Goal: Task Accomplishment & Management: Complete application form

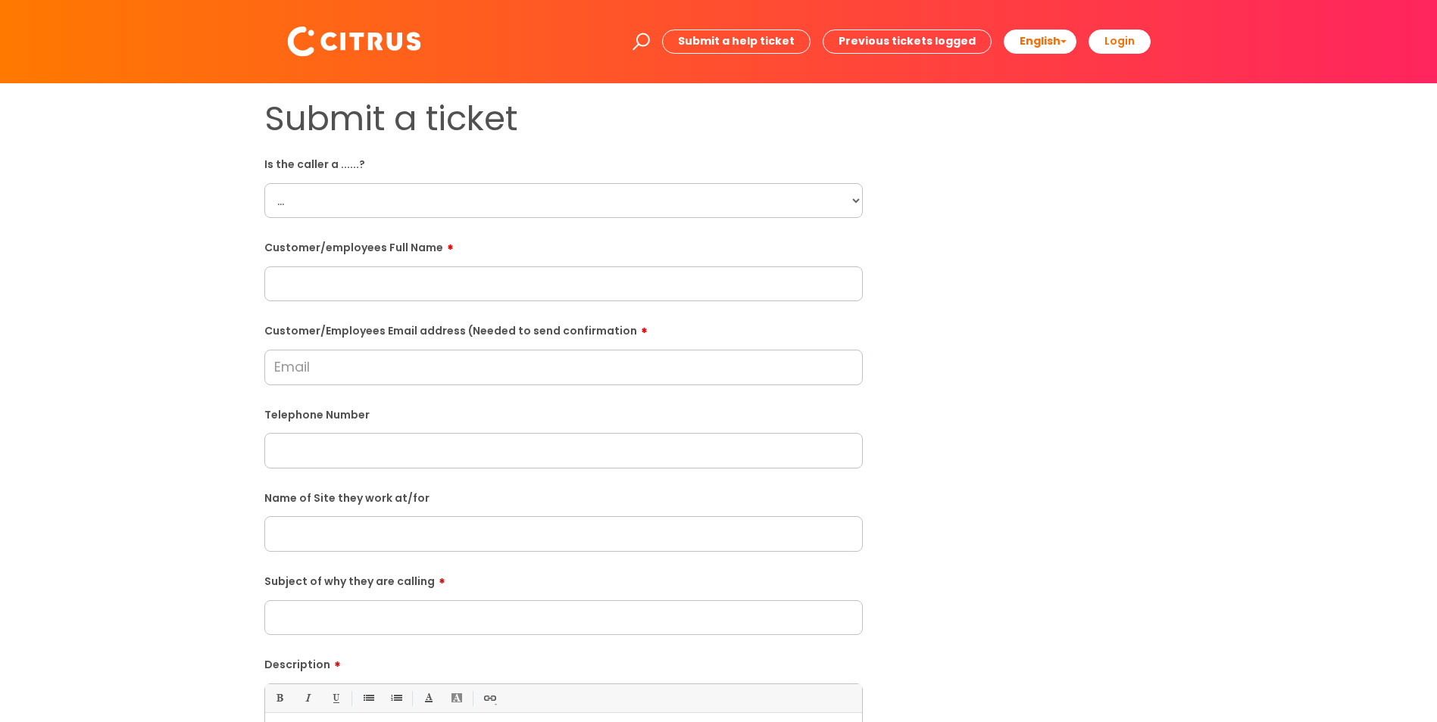
drag, startPoint x: 317, startPoint y: 282, endPoint x: 1430, endPoint y: 317, distance: 1113.1
click at [317, 282] on input "text" at bounding box center [563, 284] width 598 height 35
paste input "[PERSON_NAME]"
type input "[PERSON_NAME]"
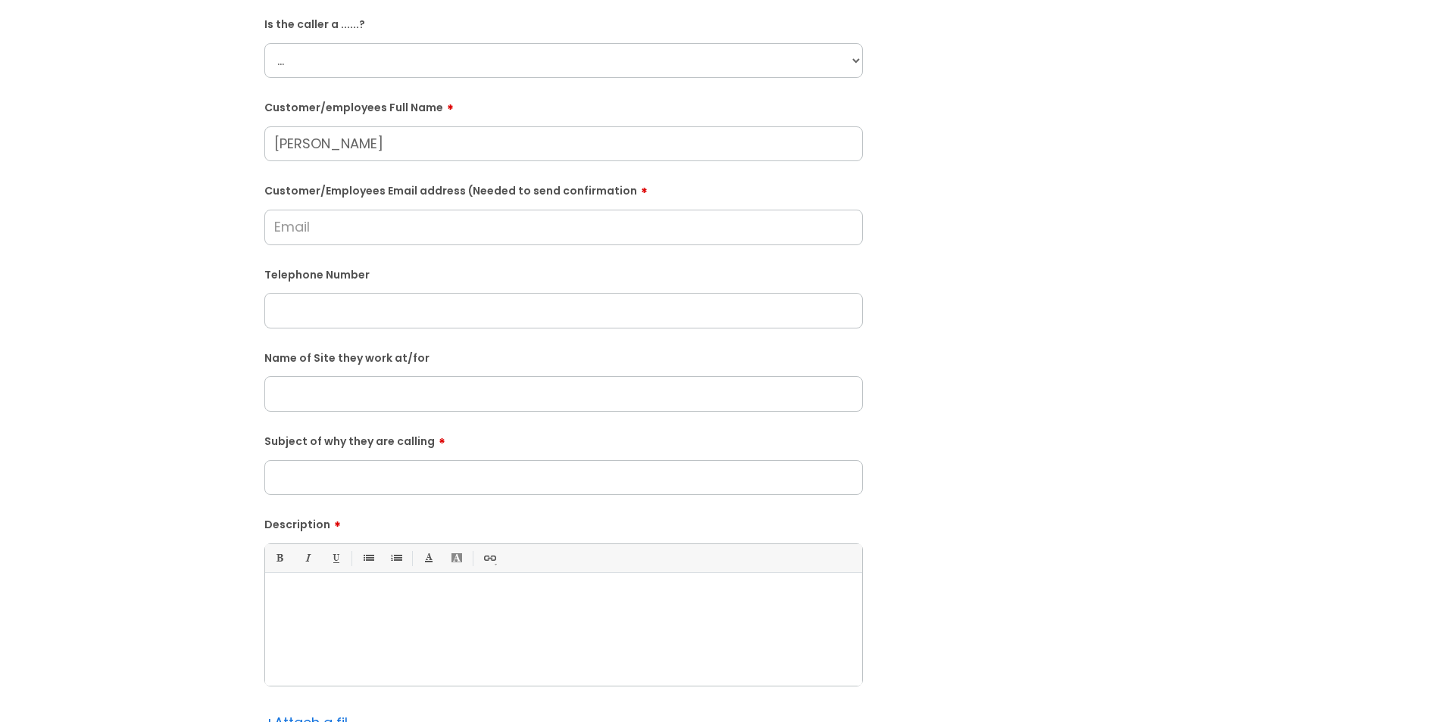
scroll to position [379, 0]
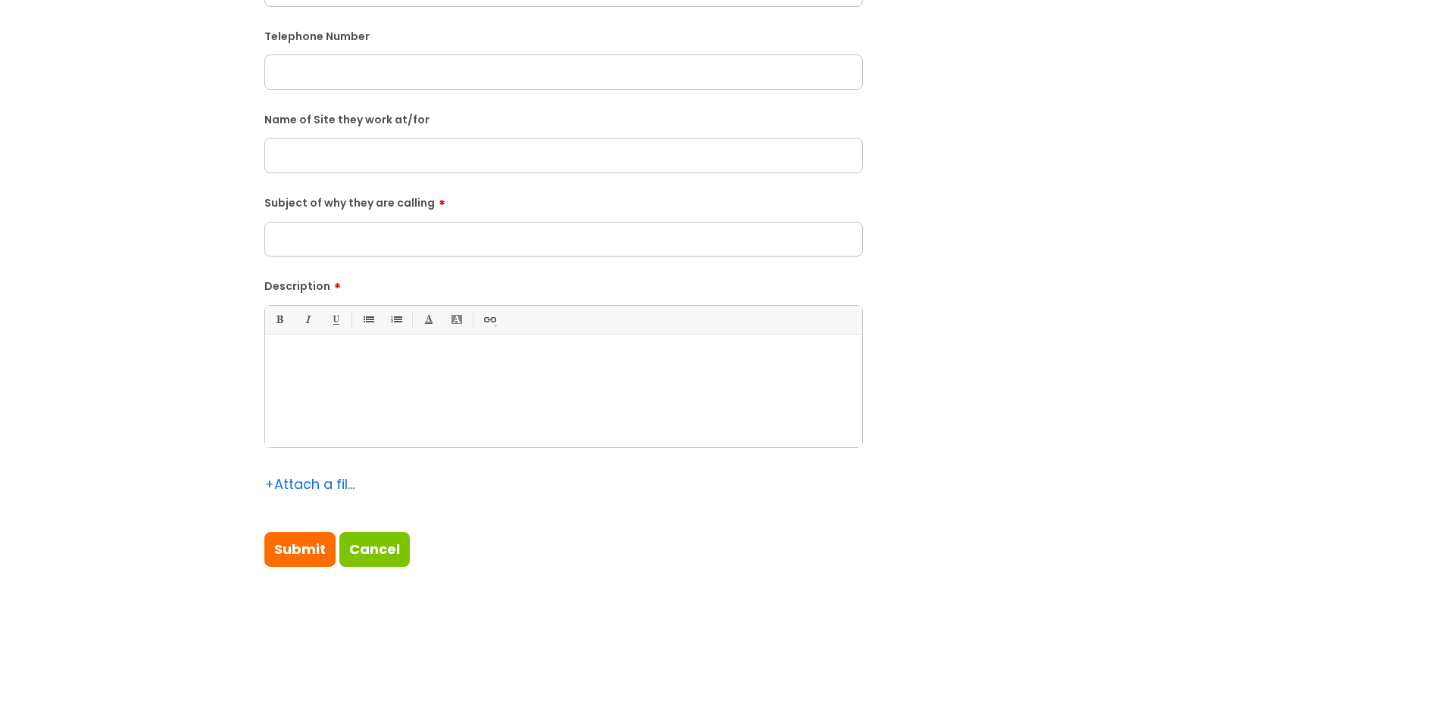
click at [361, 398] on div at bounding box center [563, 395] width 597 height 105
click at [332, 360] on p "He called tpo clock out for 1:45" at bounding box center [563, 361] width 574 height 14
click at [323, 142] on input "text" at bounding box center [563, 155] width 598 height 35
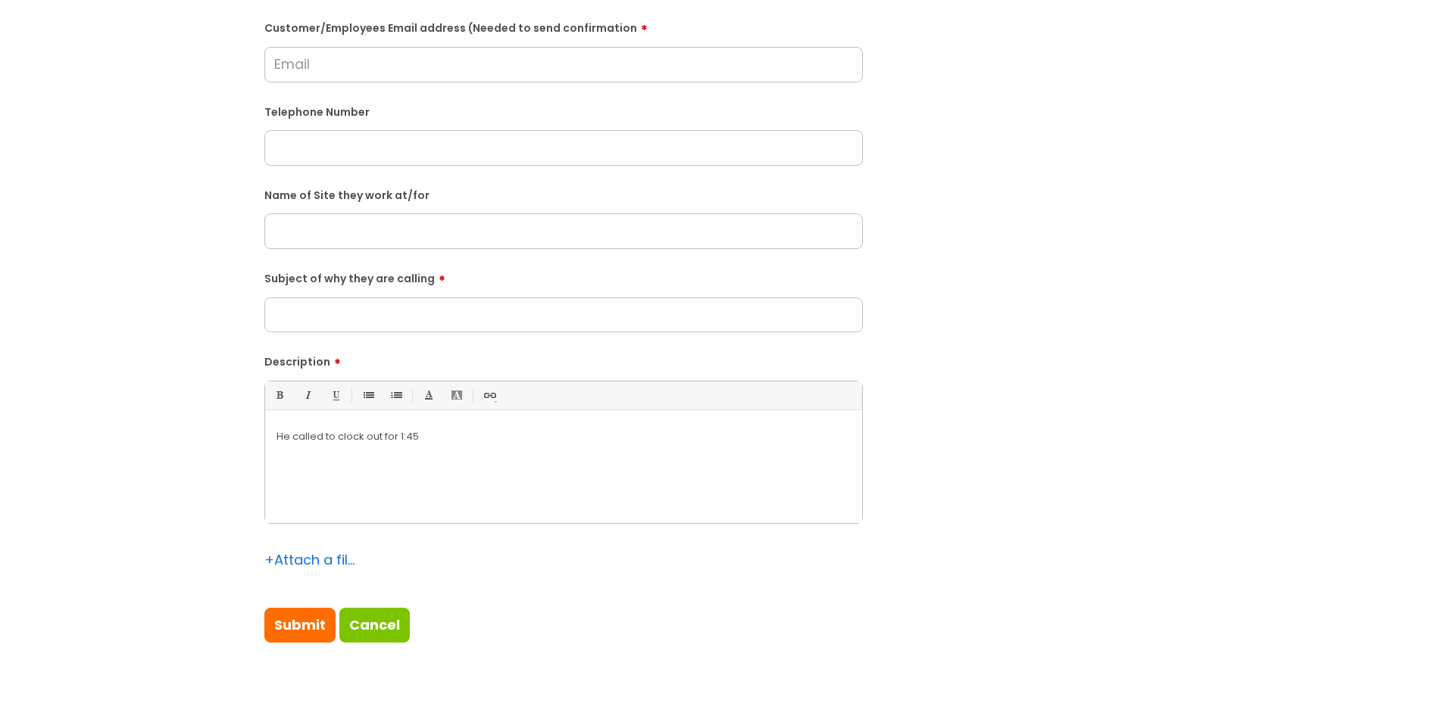
click at [324, 86] on form "Is the caller a ......? ... Citrus Customer Citrus Employee [DEMOGRAPHIC_DATA] …" at bounding box center [563, 246] width 598 height 794
click at [323, 70] on input "Customer/Employees Email address (Needed to send confirmation" at bounding box center [563, 64] width 598 height 35
paste input "[EMAIL_ADDRESS][DOMAIN_NAME]"
type input "[EMAIL_ADDRESS][DOMAIN_NAME]"
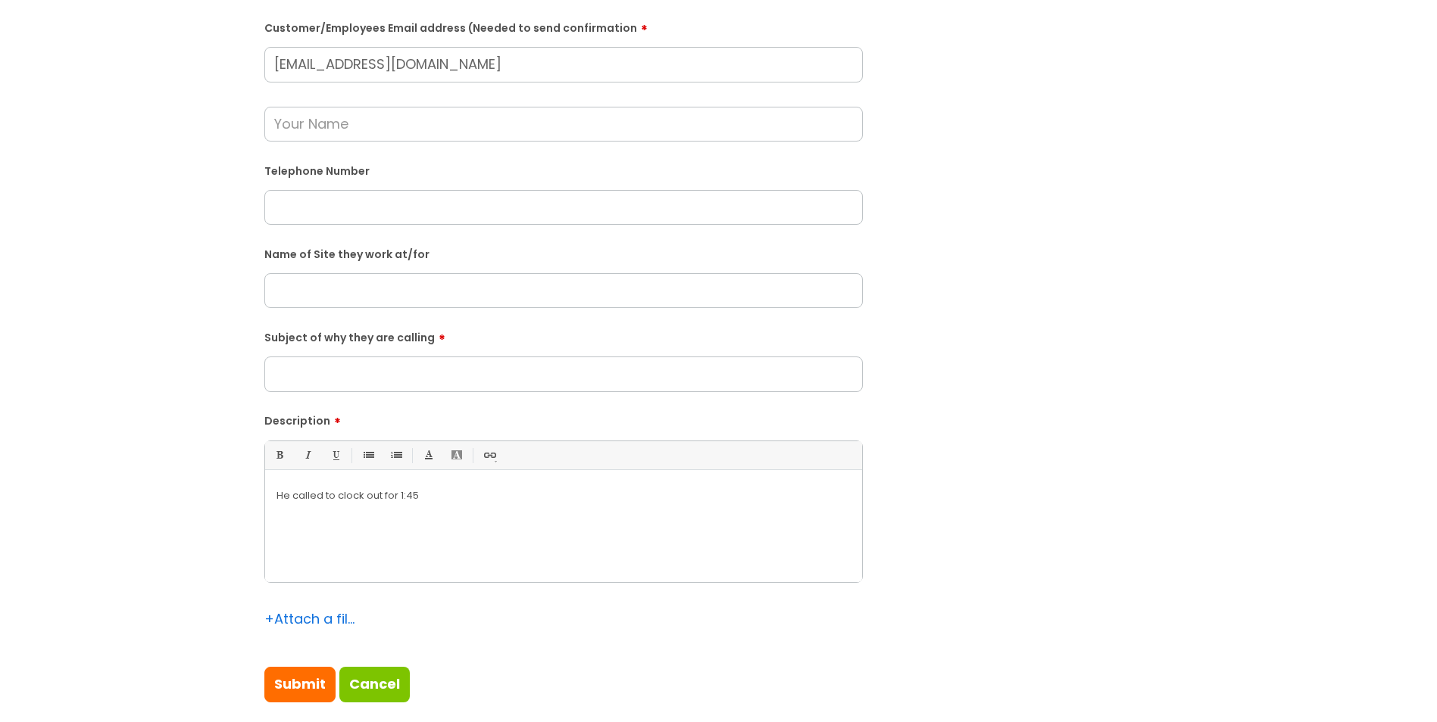
click at [307, 206] on input "text" at bounding box center [563, 207] width 598 height 35
paste input "7747443696"
type input "07747443696"
click at [358, 380] on input "Subject of why they are calling" at bounding box center [563, 374] width 598 height 35
type input "Clocking out"
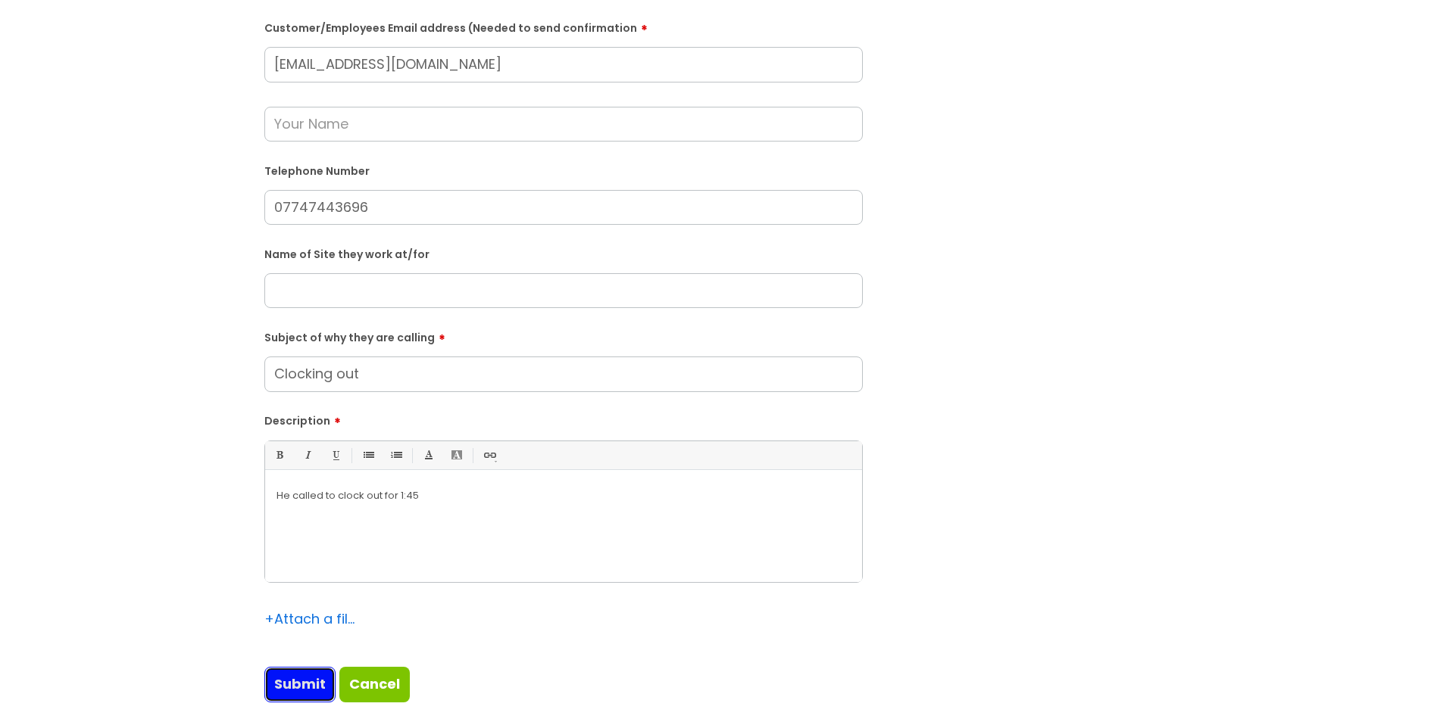
click at [296, 689] on input "Submit" at bounding box center [299, 684] width 71 height 35
type input "Please Wait..."
